Goal: Task Accomplishment & Management: Manage account settings

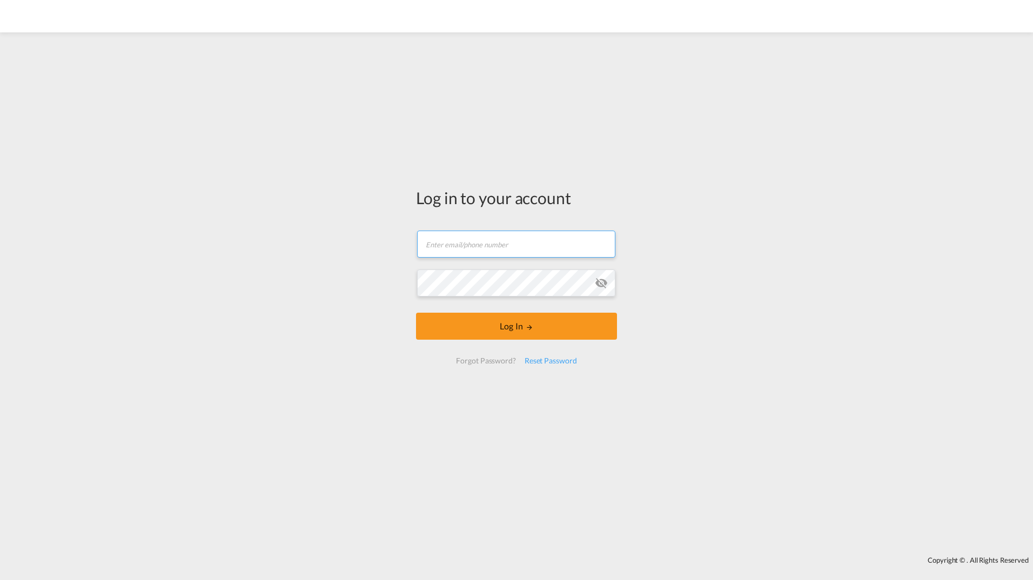
click at [457, 246] on input "text" at bounding box center [516, 244] width 198 height 27
type input "[EMAIL_ADDRESS][DOMAIN_NAME]"
click at [516, 324] on button "Log In" at bounding box center [516, 326] width 201 height 27
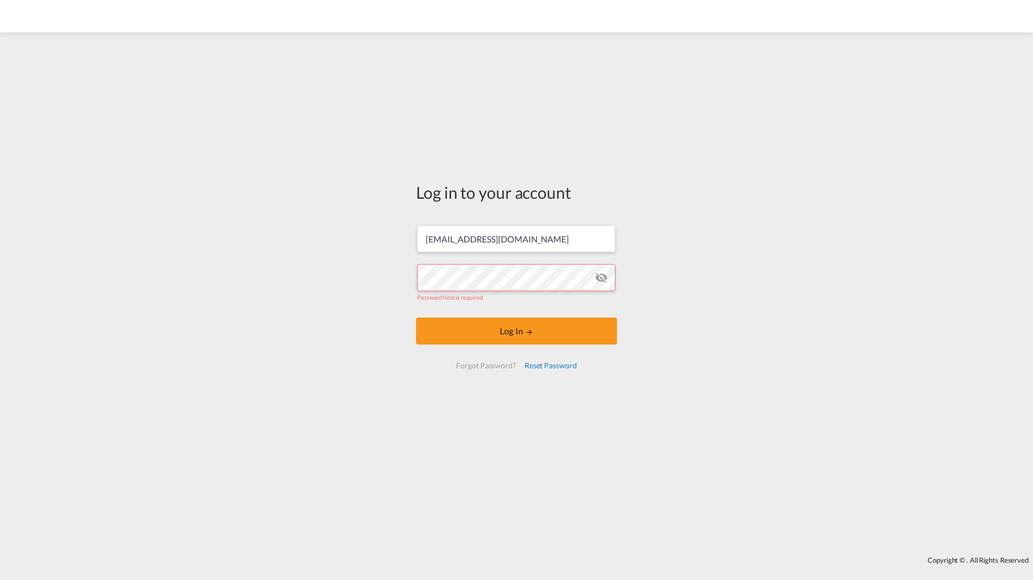
click at [543, 366] on div "Reset Password" at bounding box center [550, 365] width 61 height 19
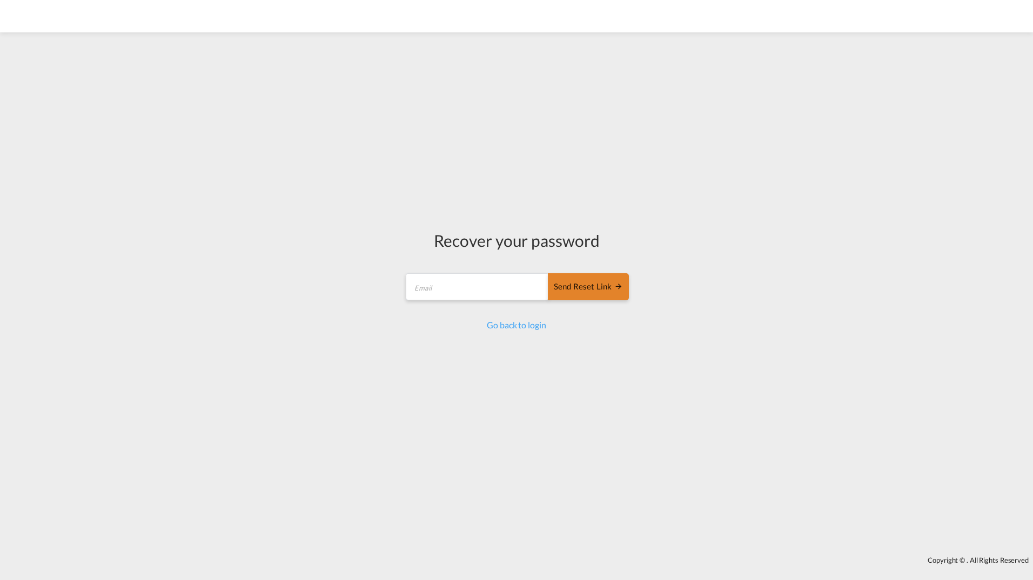
click at [573, 285] on div "Send reset link" at bounding box center [588, 287] width 69 height 12
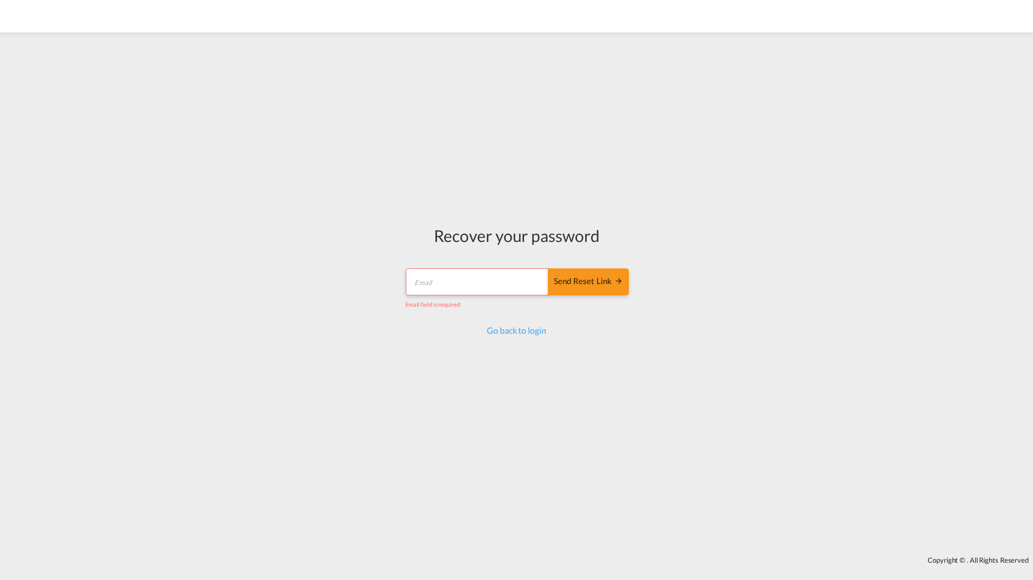
click at [433, 276] on input "email" at bounding box center [477, 282] width 143 height 27
type input "[EMAIL_ADDRESS][DOMAIN_NAME]"
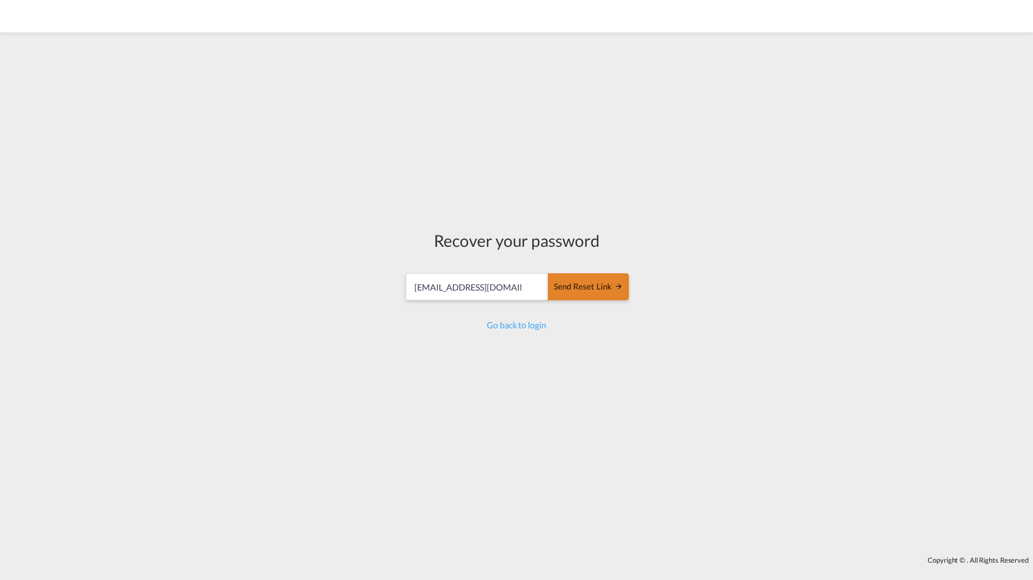
click at [578, 290] on div "Send reset link" at bounding box center [588, 287] width 69 height 12
click at [577, 288] on div "Send reset link" at bounding box center [588, 287] width 69 height 12
click at [513, 323] on link "Go back to login" at bounding box center [516, 325] width 59 height 10
